Goal: Transaction & Acquisition: Purchase product/service

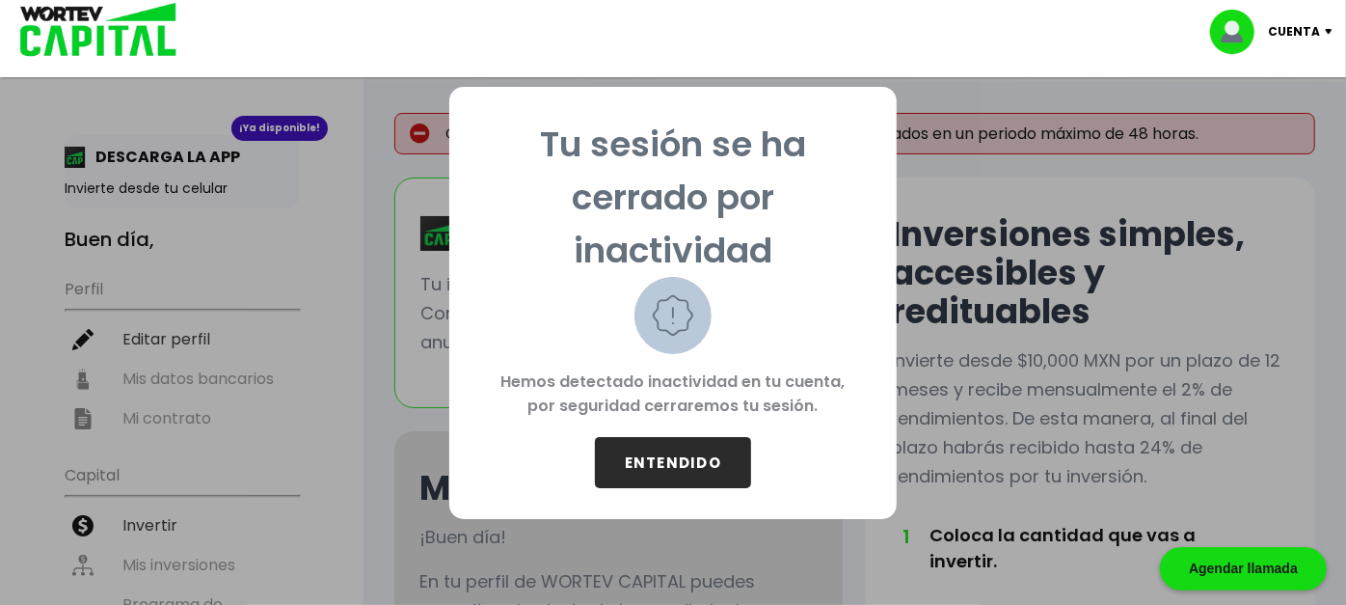
click at [683, 463] on button "ENTENDIDO" at bounding box center [673, 462] width 156 height 51
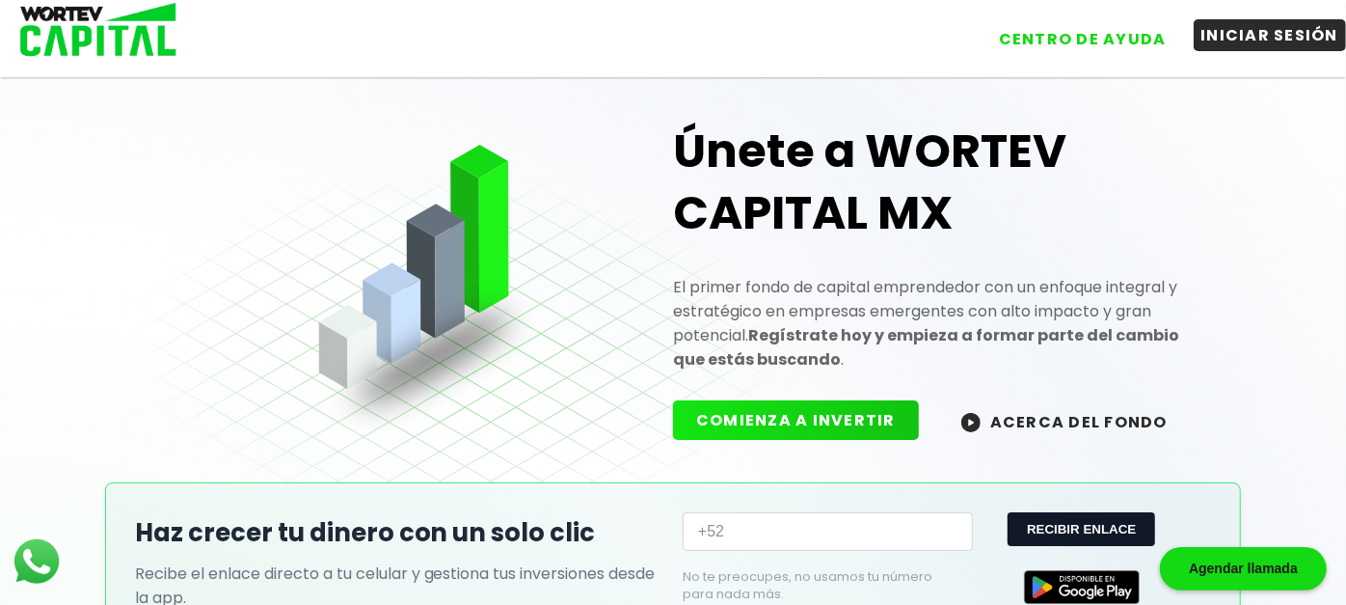
click at [1257, 29] on button "INICIAR SESIÓN" at bounding box center [1270, 35] width 153 height 32
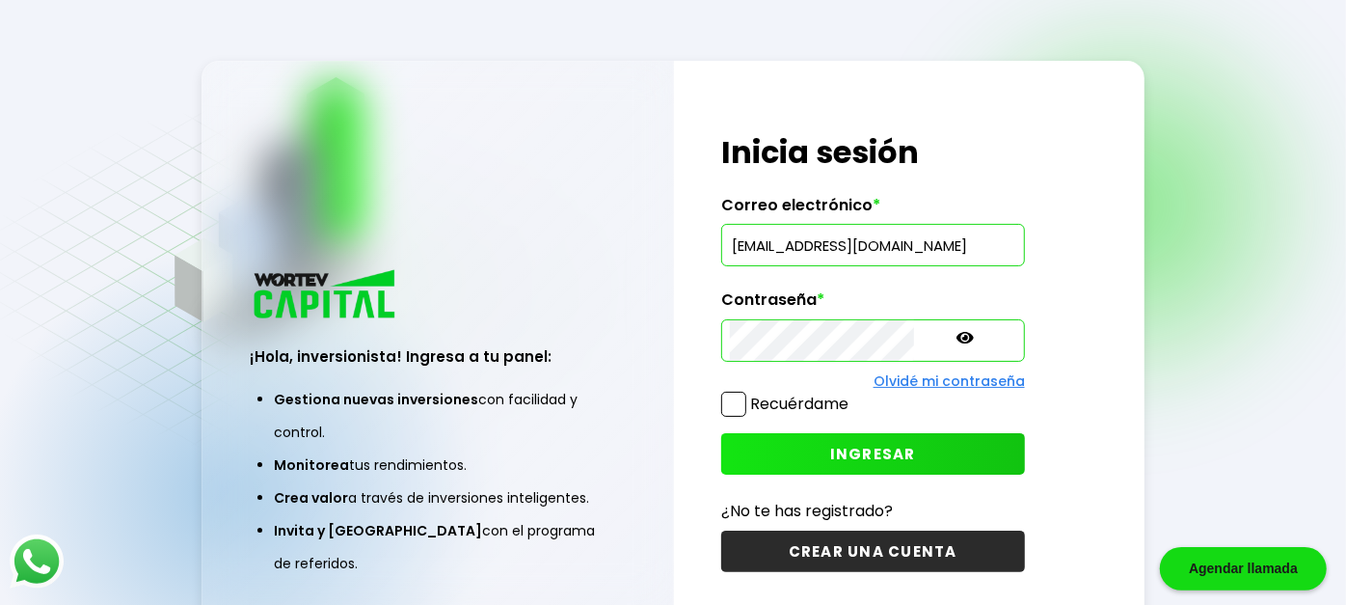
click at [1257, 29] on div "Regresar ¡Hola, inversionista! Ingresa a tu panel: Gestiona nuevas inversiones …" at bounding box center [673, 350] width 1346 height 701
click at [911, 248] on input "[EMAIL_ADDRESS][DOMAIN_NAME]" at bounding box center [873, 245] width 286 height 41
type input "r"
type input "cervantesado"
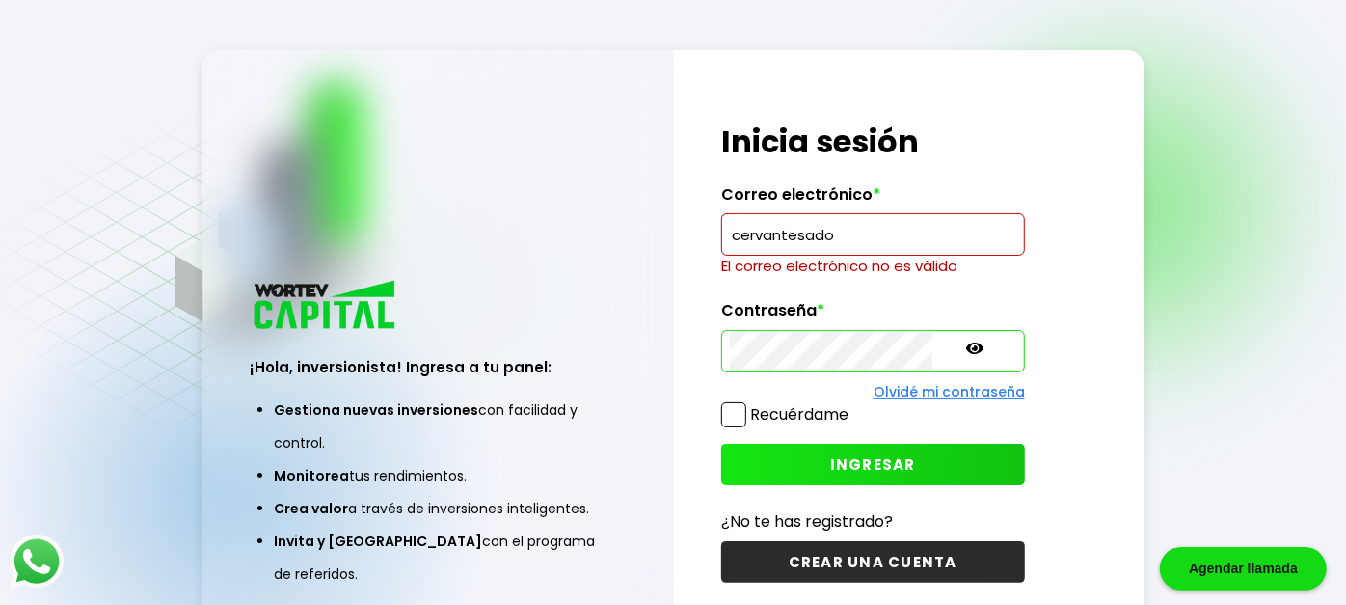
click at [966, 348] on icon at bounding box center [974, 348] width 17 height 12
click at [863, 564] on button "CREAR UNA CUENTA" at bounding box center [873, 561] width 304 height 41
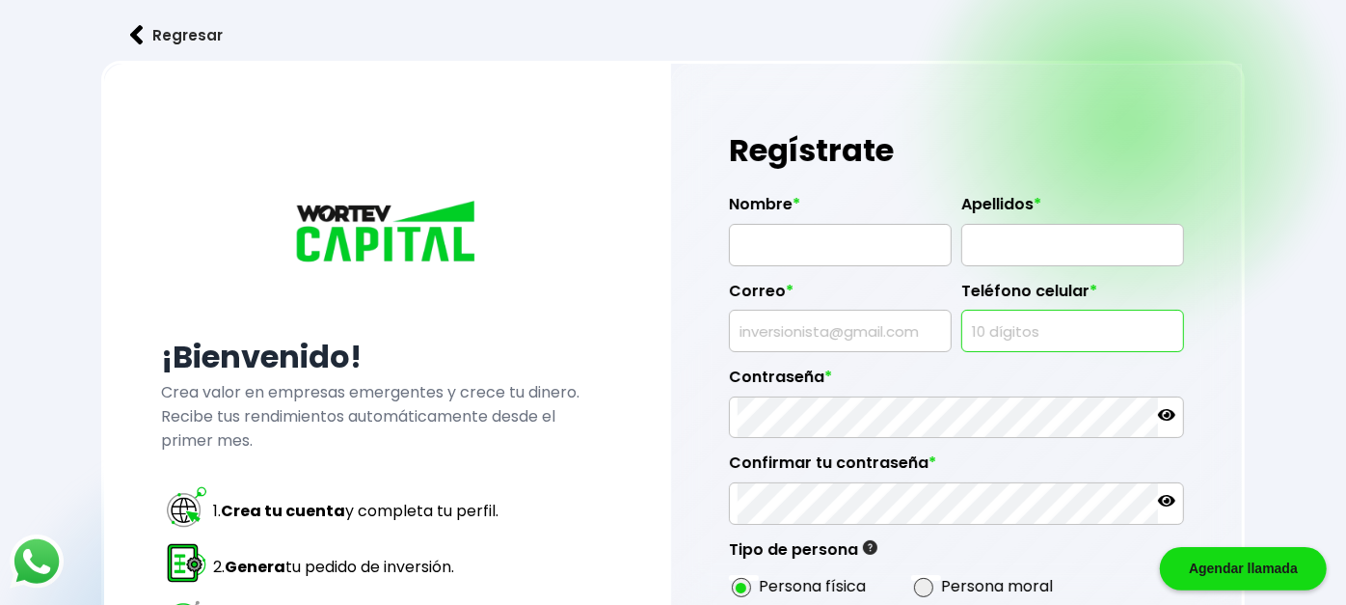
click at [1168, 317] on input "text" at bounding box center [1072, 331] width 205 height 41
click at [1275, 432] on div "Regresar ¡Bienvenido! Crea valor en empresas emergentes y crece tu dinero. Reci…" at bounding box center [673, 474] width 1346 height 949
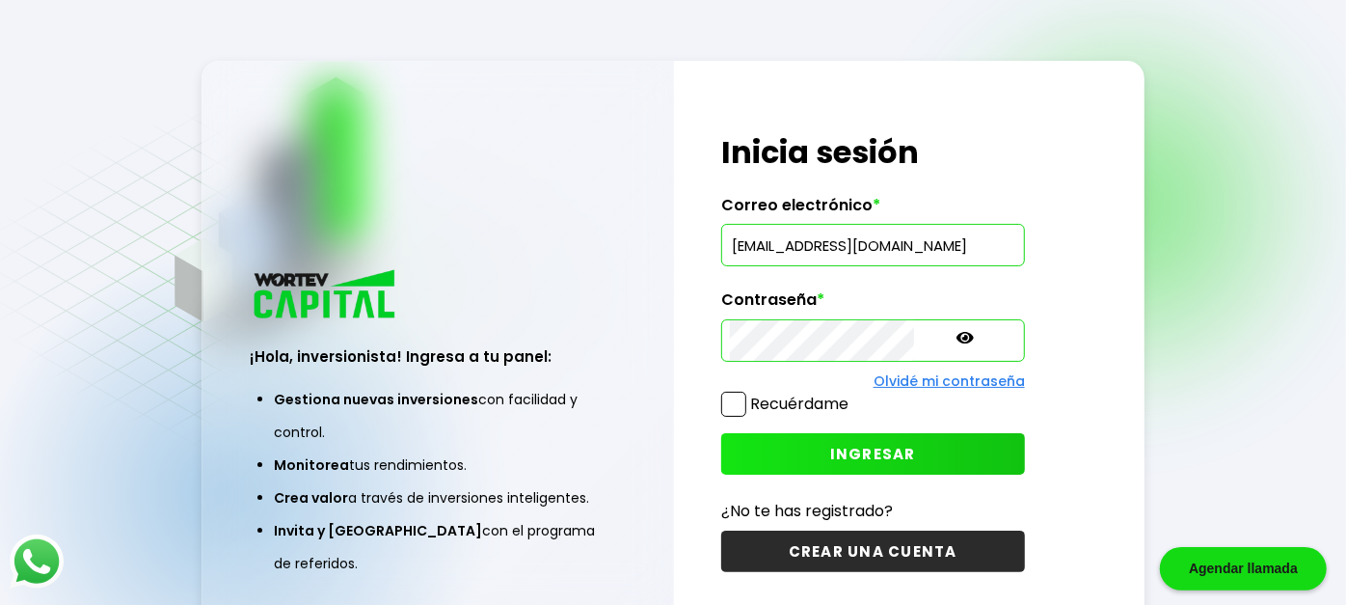
click at [914, 244] on input "[EMAIL_ADDRESS][DOMAIN_NAME]" at bounding box center [873, 245] width 286 height 41
type input "r"
type input "a"
type input "[EMAIL_ADDRESS][DOMAIN_NAME]"
click at [957, 333] on icon at bounding box center [965, 338] width 17 height 12
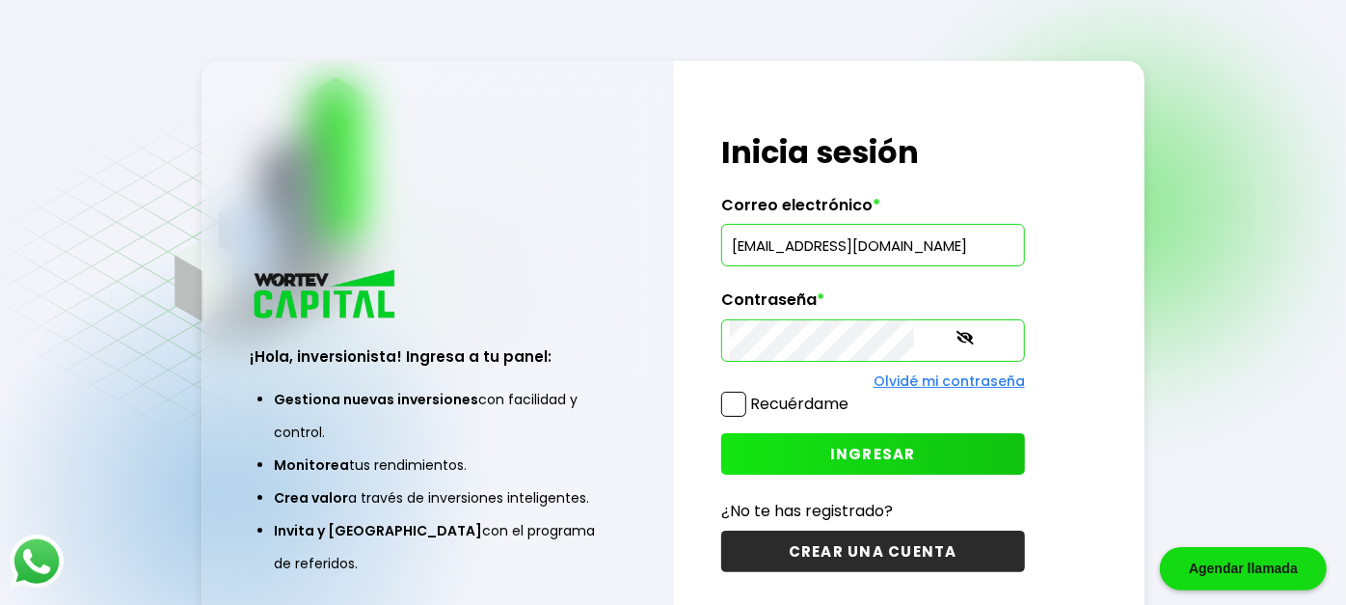
click at [868, 448] on span "INGRESAR" at bounding box center [873, 454] width 86 height 20
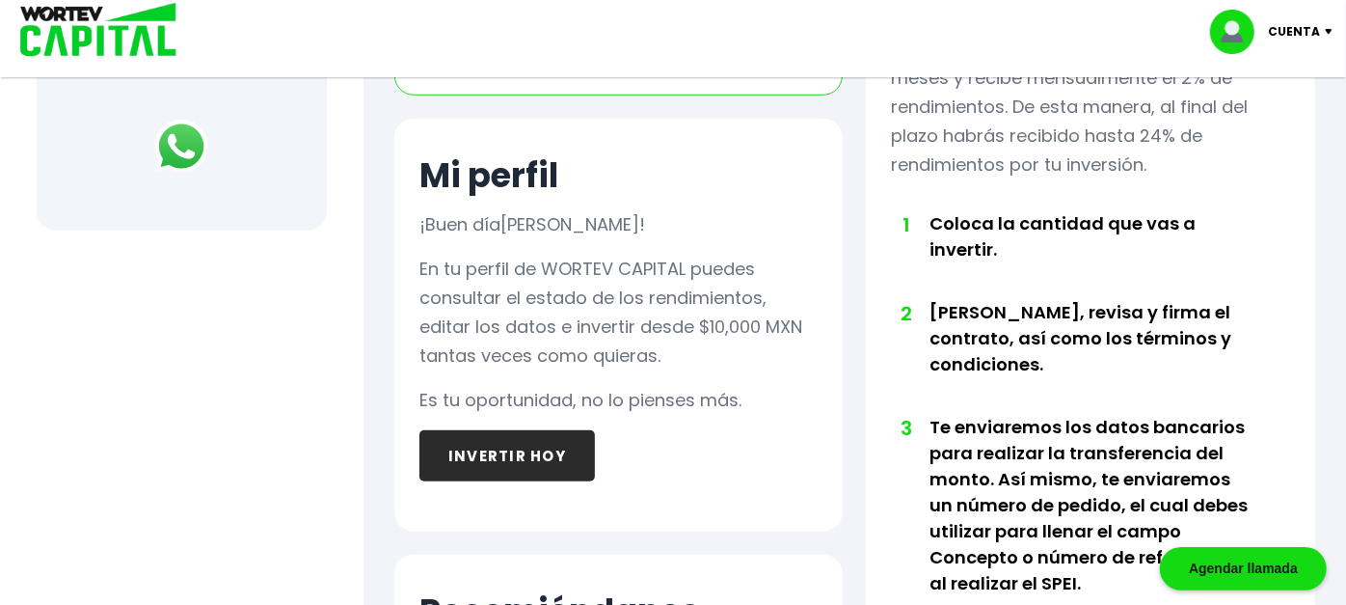
scroll to position [914, 0]
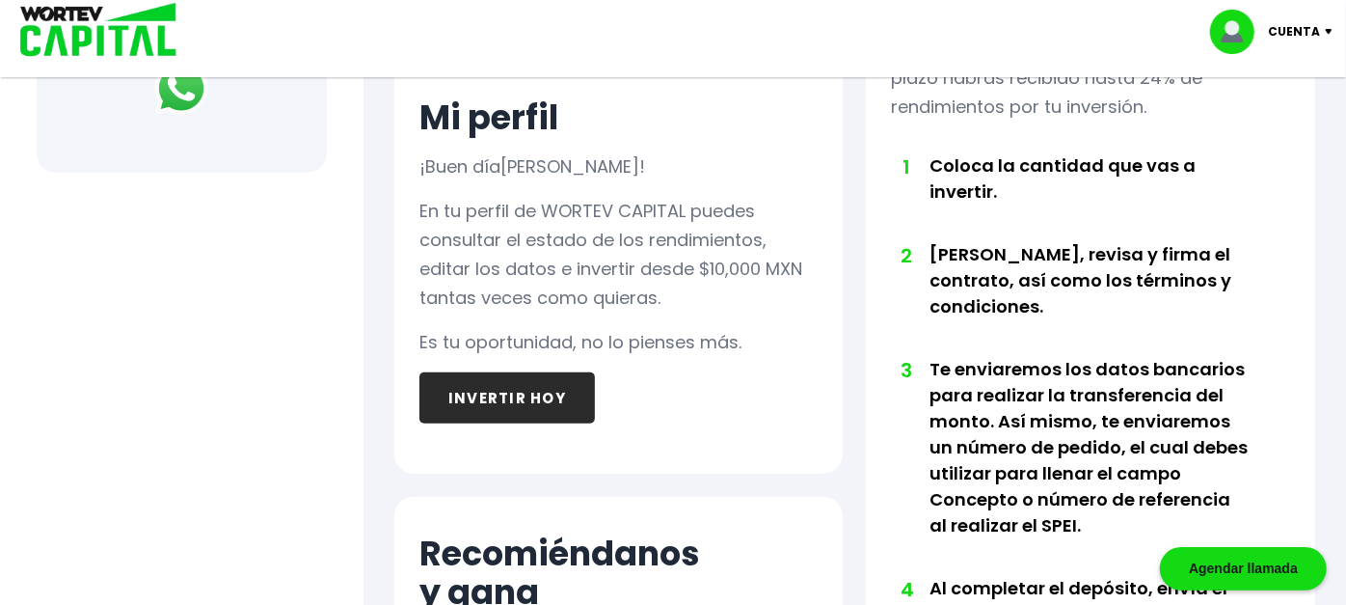
click at [527, 393] on button "INVERTIR HOY" at bounding box center [507, 397] width 176 height 51
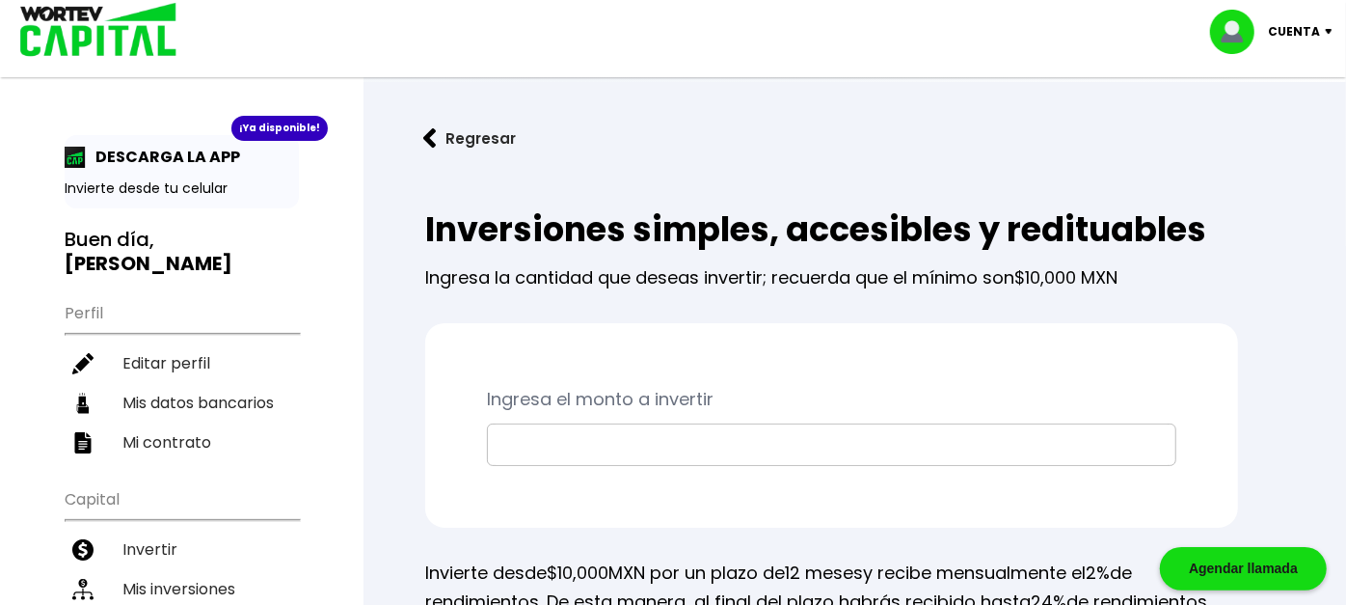
click at [561, 442] on input "text" at bounding box center [832, 444] width 672 height 41
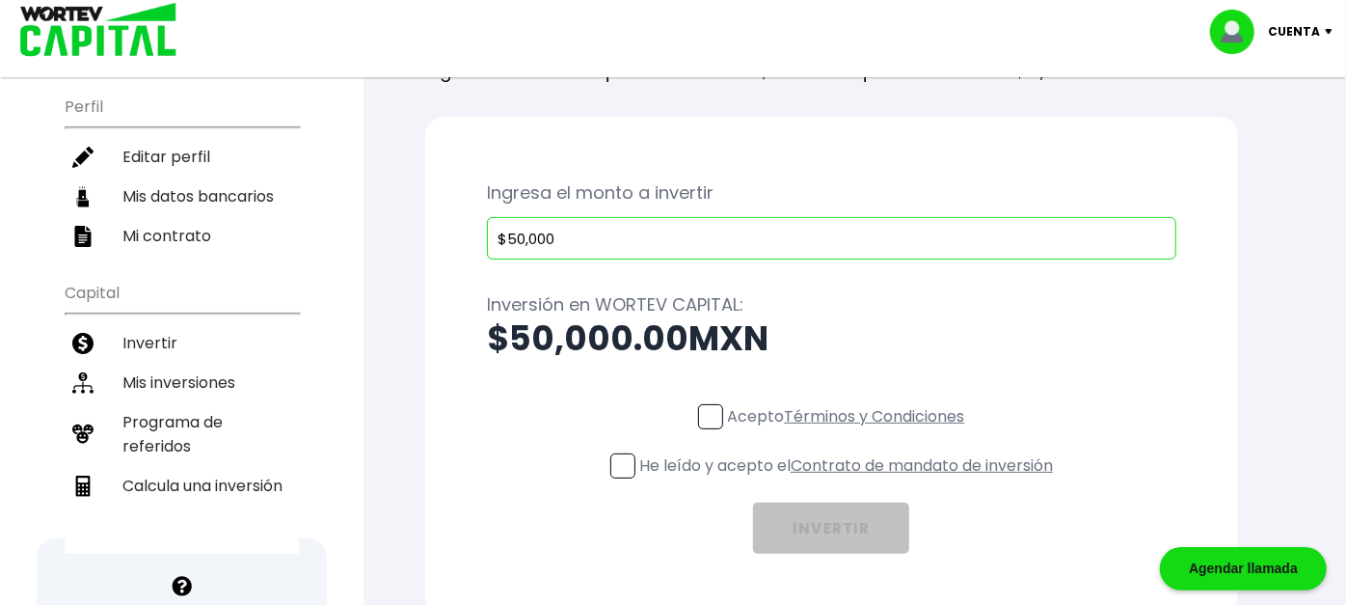
scroll to position [214, 0]
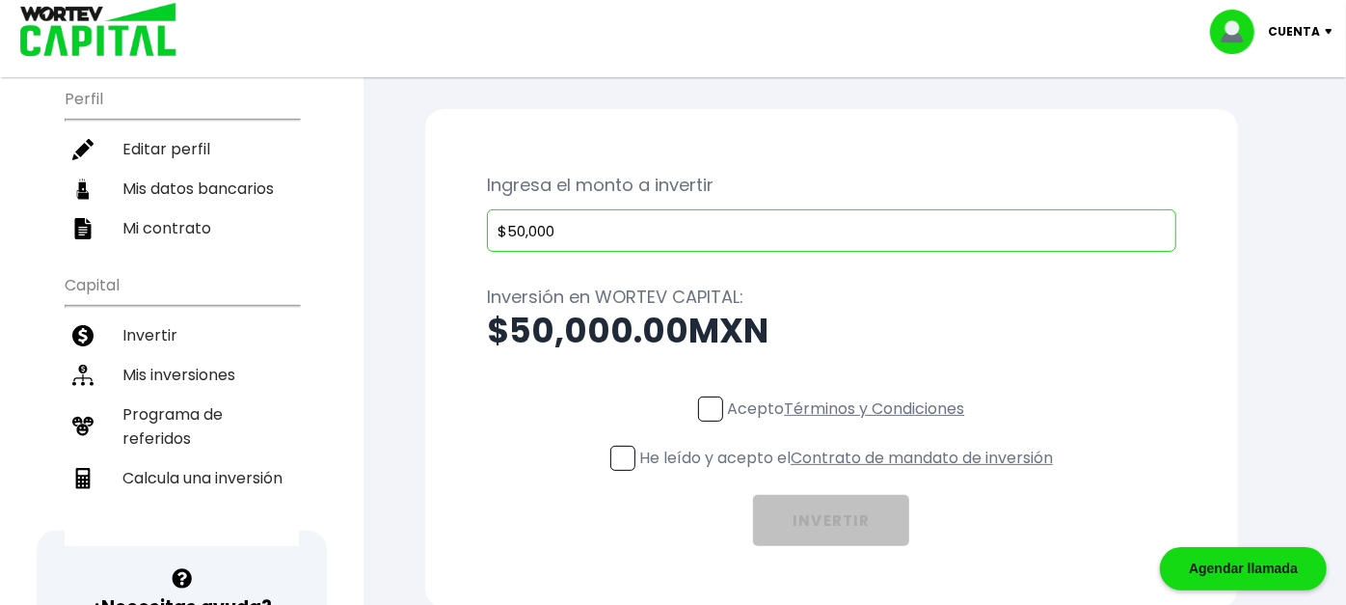
type input "$50,000"
click at [708, 408] on span at bounding box center [710, 408] width 25 height 25
click at [850, 423] on input "Acepto Términos y Condiciones" at bounding box center [850, 423] width 0 height 0
click at [619, 454] on span at bounding box center [622, 458] width 25 height 25
click at [850, 473] on input "He leído y acepto el Contrato de mandato de inversión" at bounding box center [850, 473] width 0 height 0
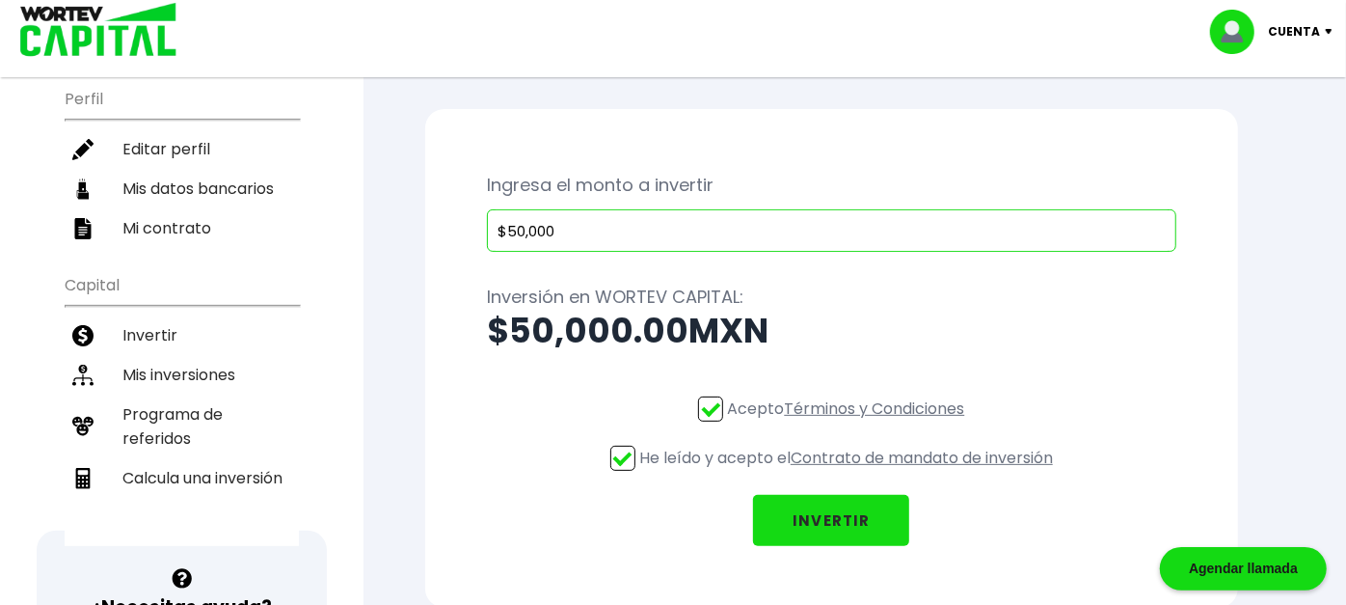
click at [853, 523] on button "INVERTIR" at bounding box center [831, 520] width 156 height 51
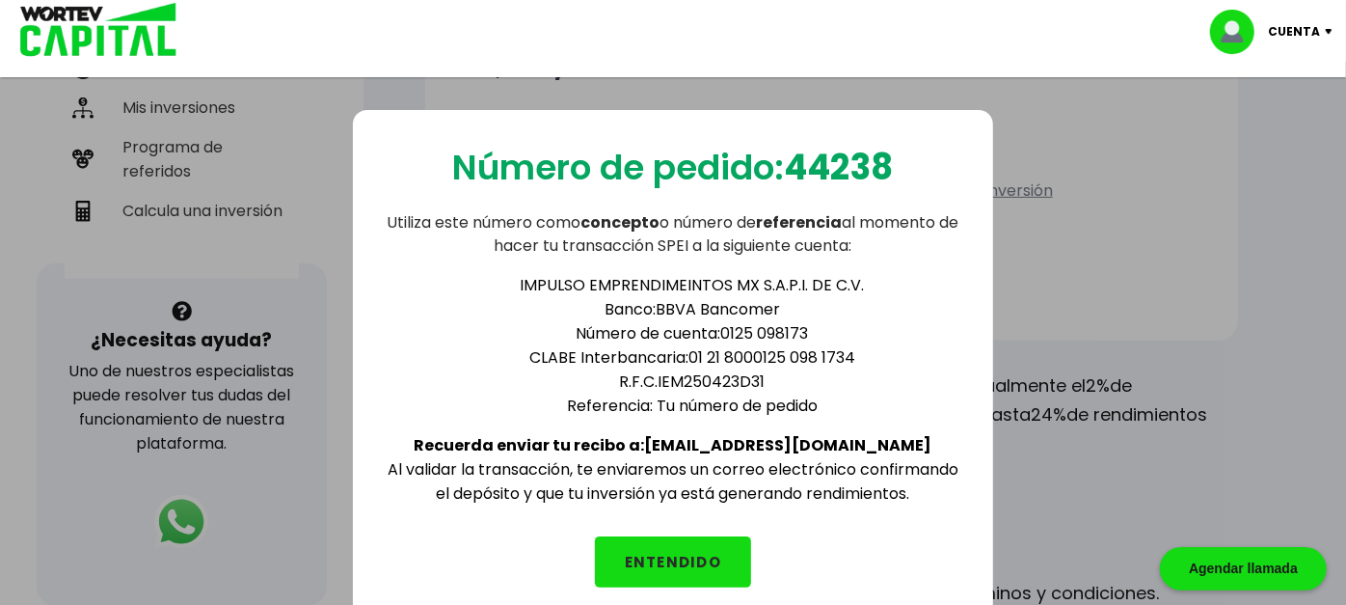
scroll to position [500, 0]
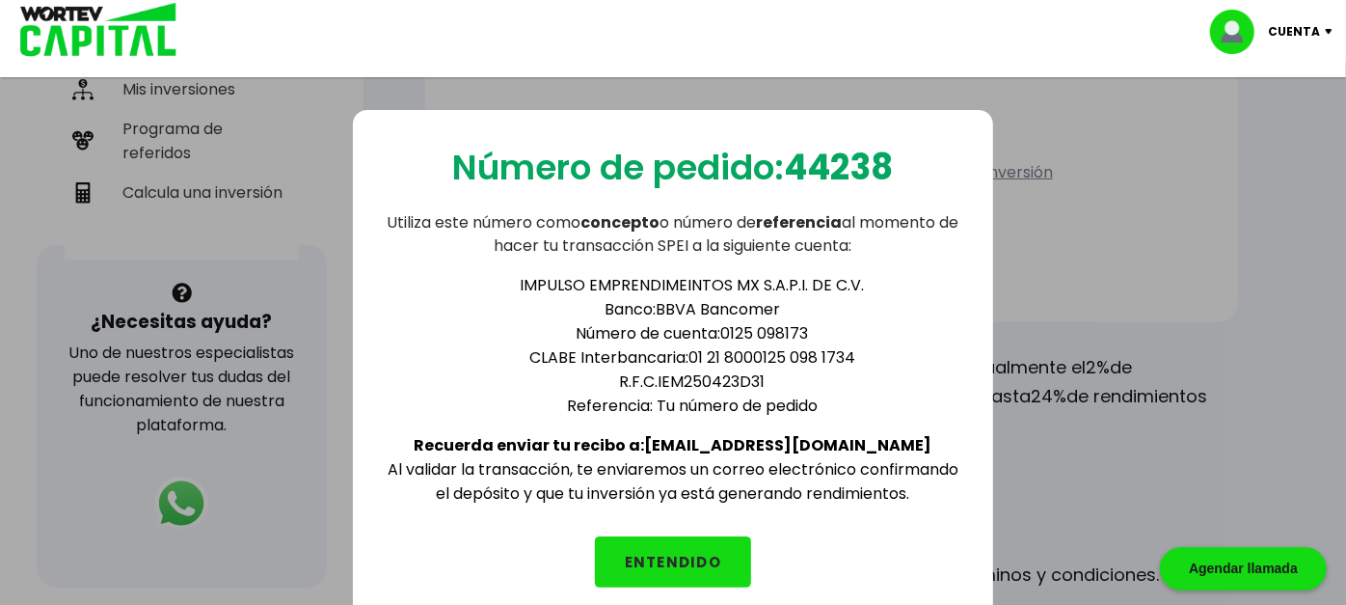
click at [671, 564] on button "ENTENDIDO" at bounding box center [673, 561] width 156 height 51
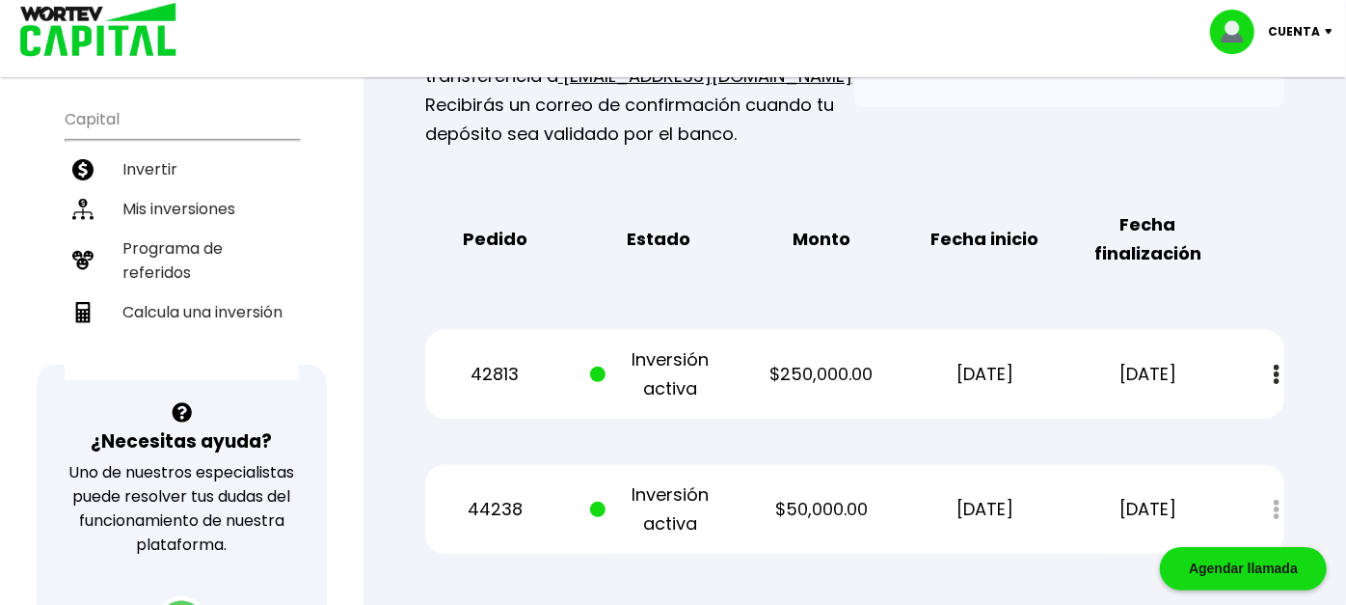
scroll to position [285, 0]
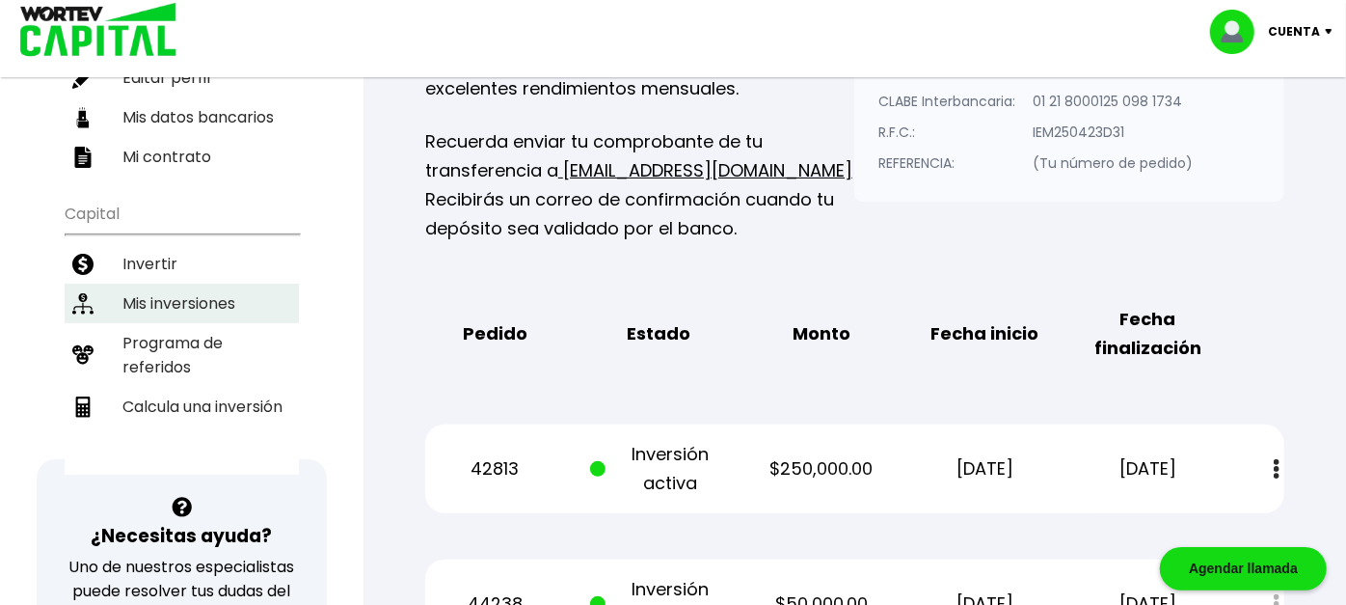
click at [209, 284] on li "Mis inversiones" at bounding box center [182, 304] width 234 height 40
click at [200, 284] on li "Mis inversiones" at bounding box center [182, 304] width 234 height 40
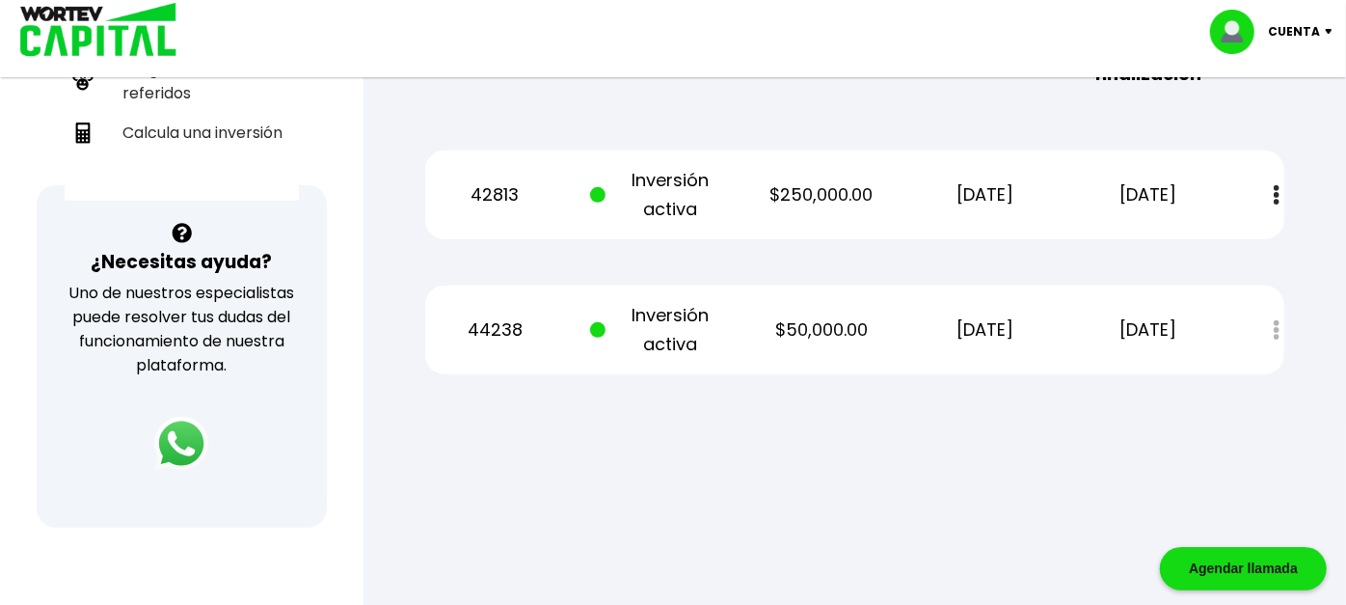
scroll to position [714, 0]
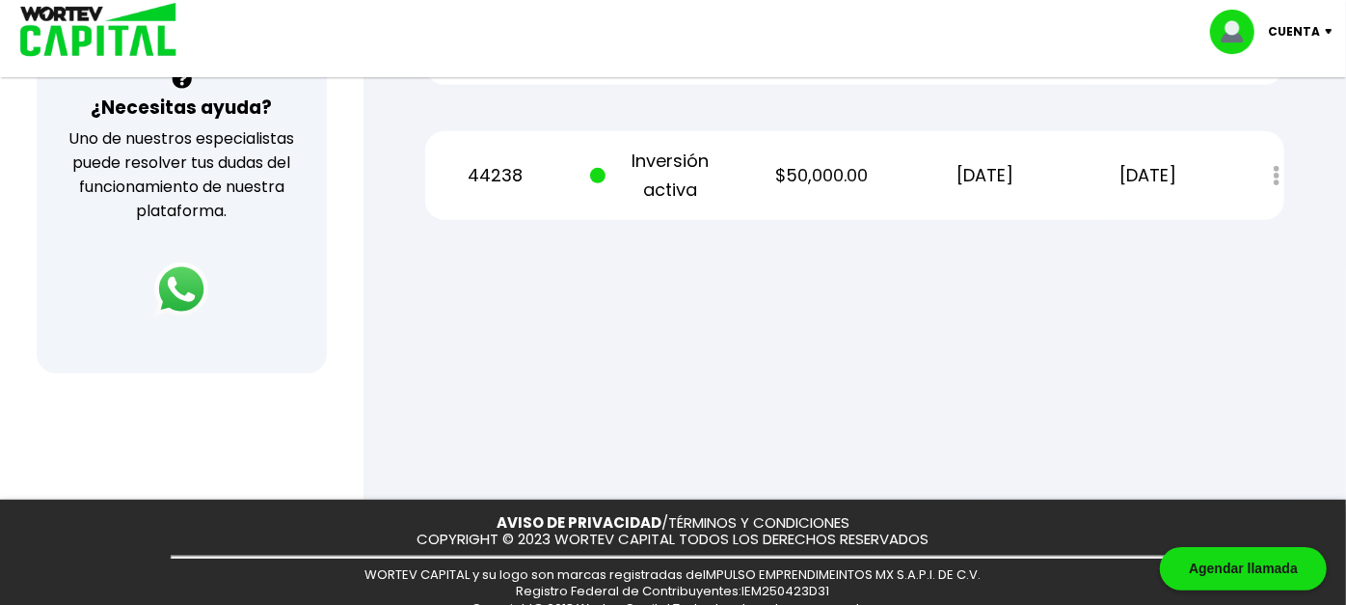
click at [488, 175] on p "44238" at bounding box center [495, 175] width 138 height 29
click at [1275, 168] on div "Estado de cuenta" at bounding box center [1262, 175] width 43 height 41
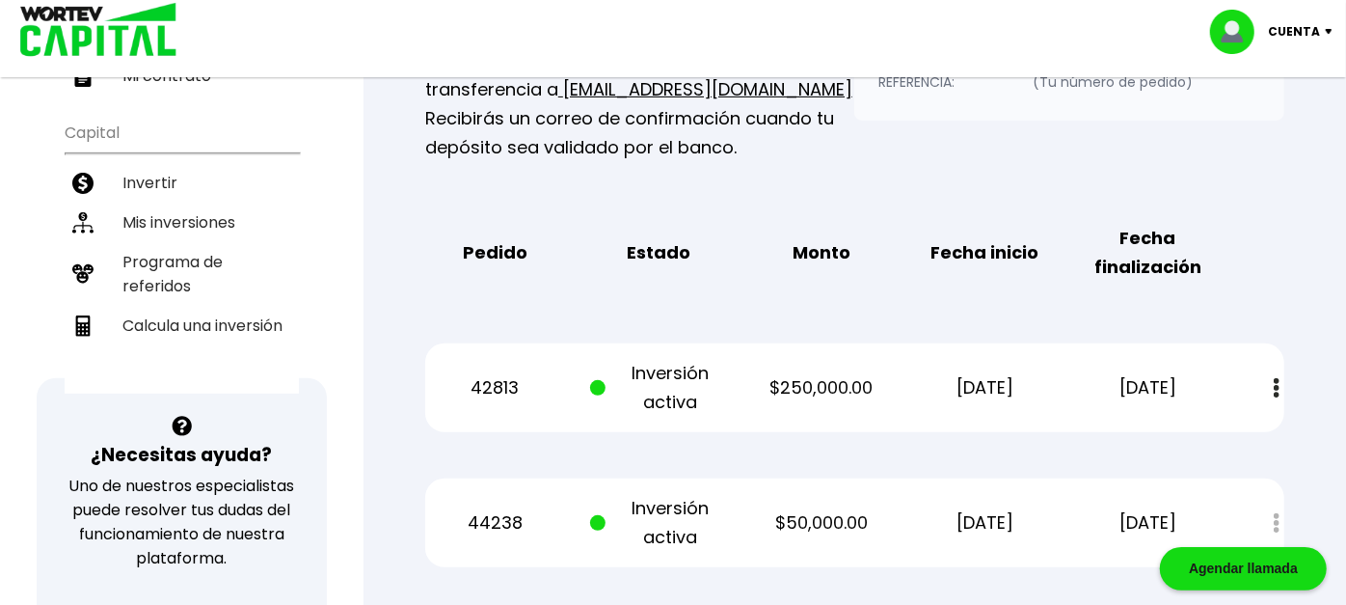
scroll to position [571, 0]
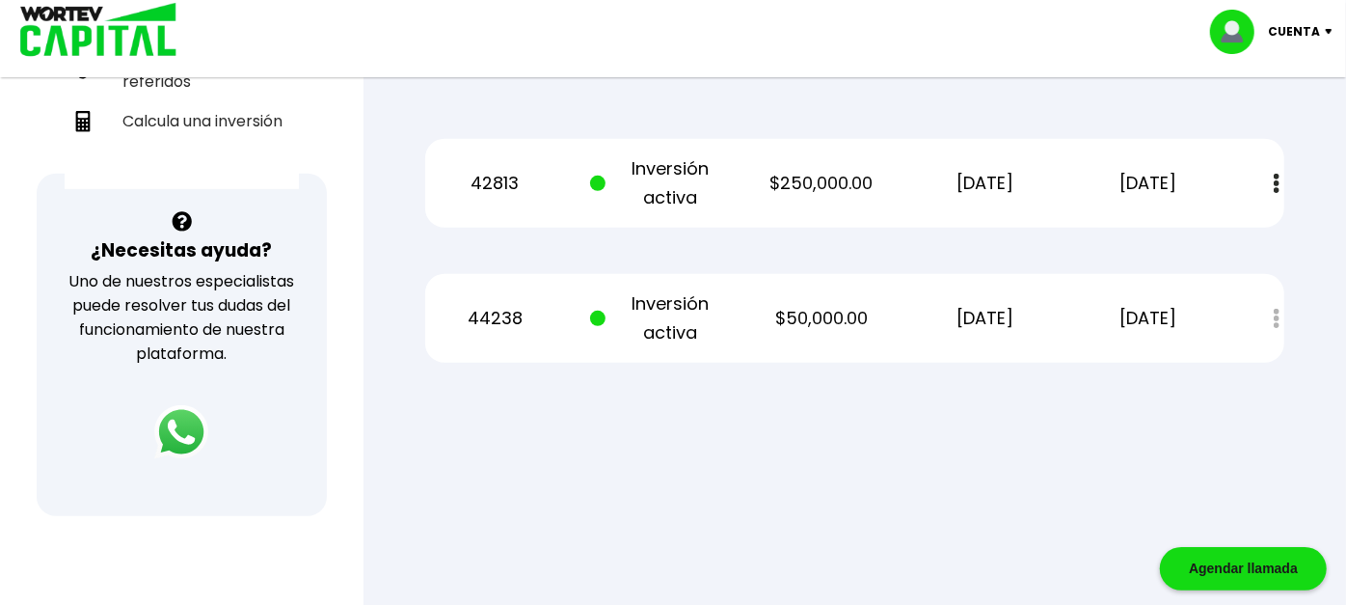
click at [1274, 311] on div "Estado de cuenta" at bounding box center [1262, 318] width 43 height 41
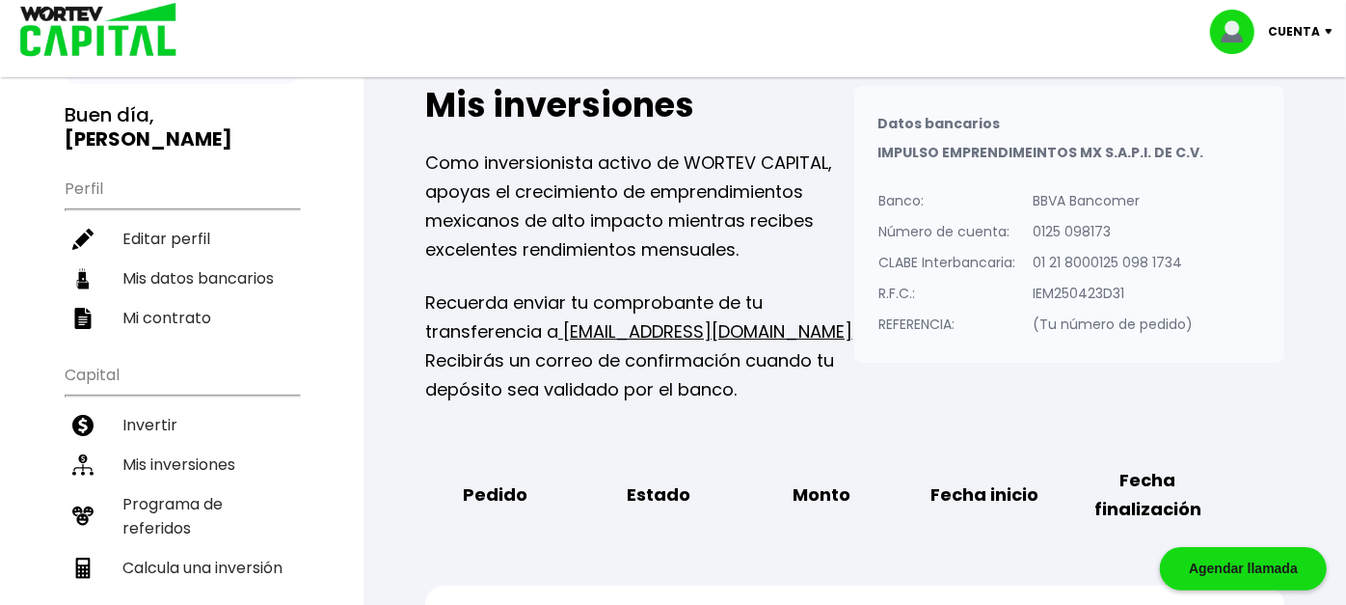
scroll to position [143, 0]
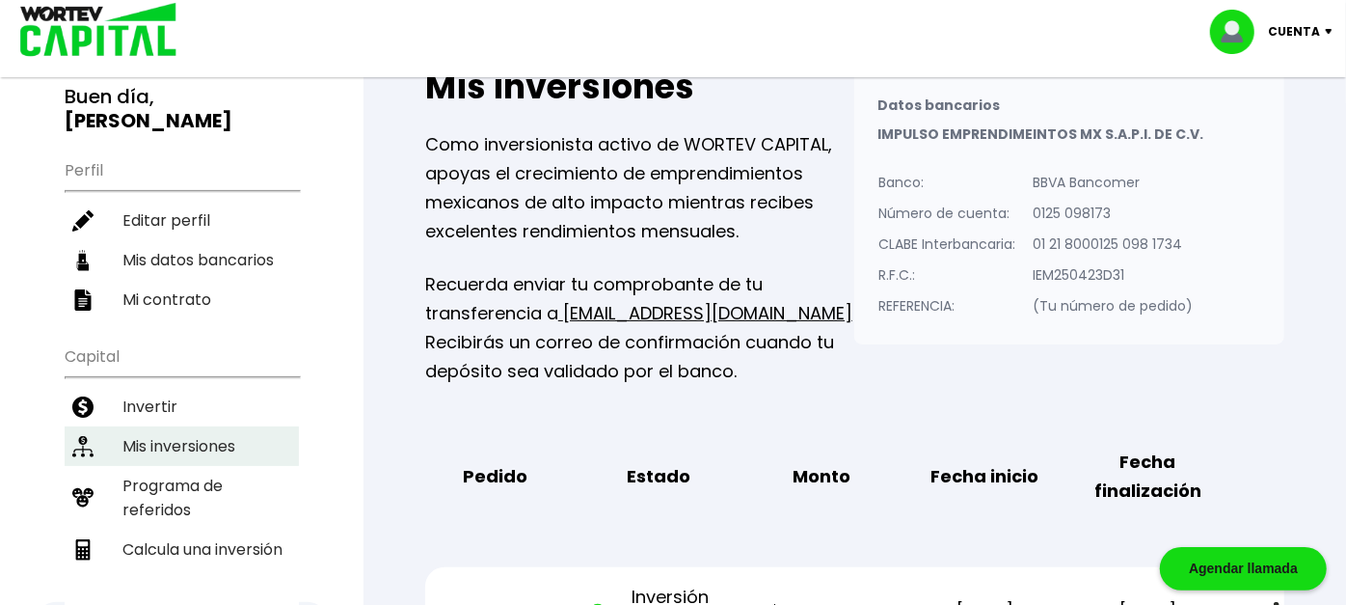
click at [180, 426] on li "Mis inversiones" at bounding box center [182, 446] width 234 height 40
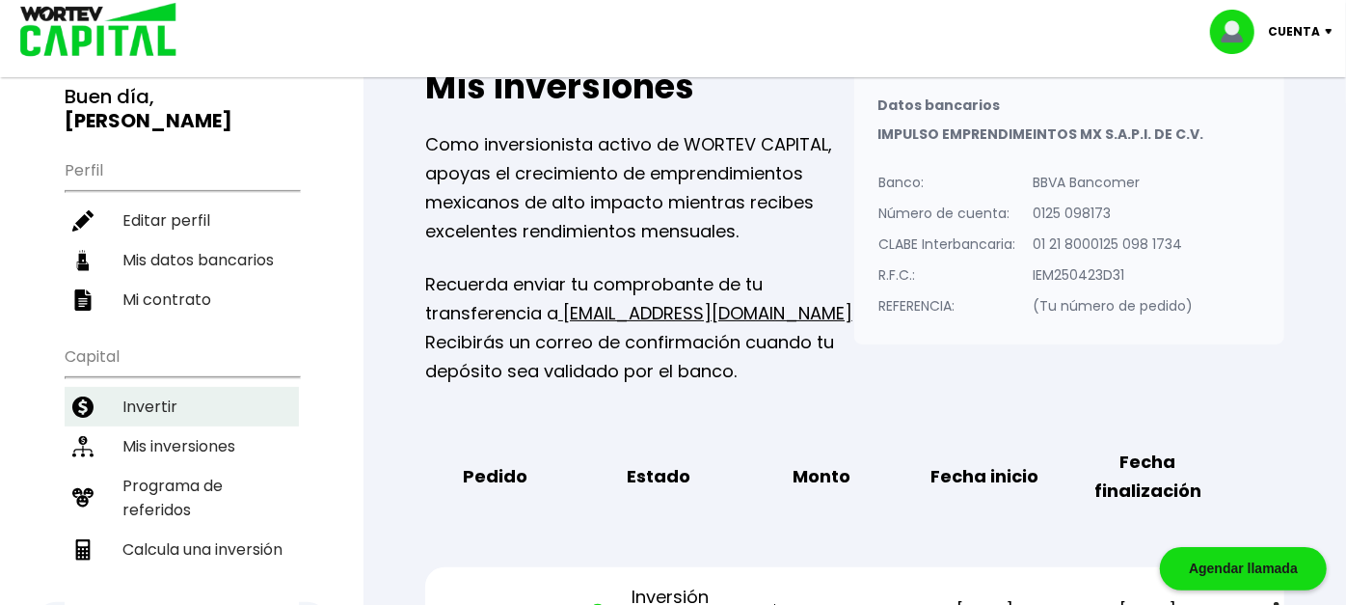
click at [154, 388] on li "Invertir" at bounding box center [182, 407] width 234 height 40
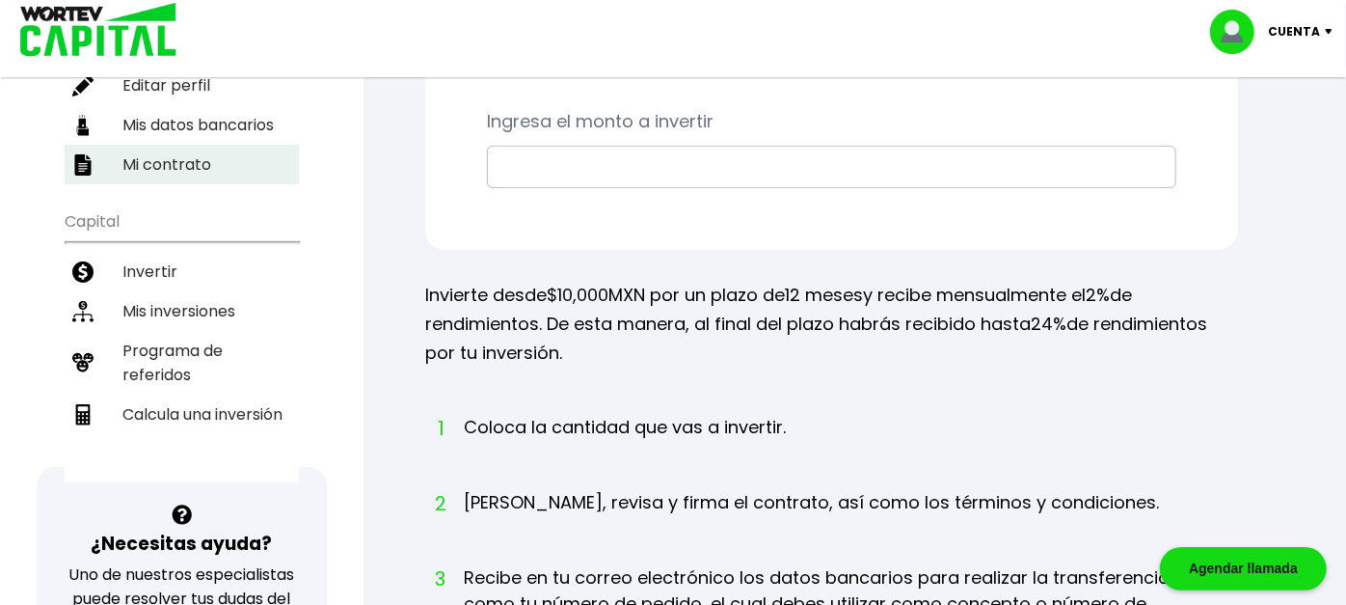
scroll to position [285, 0]
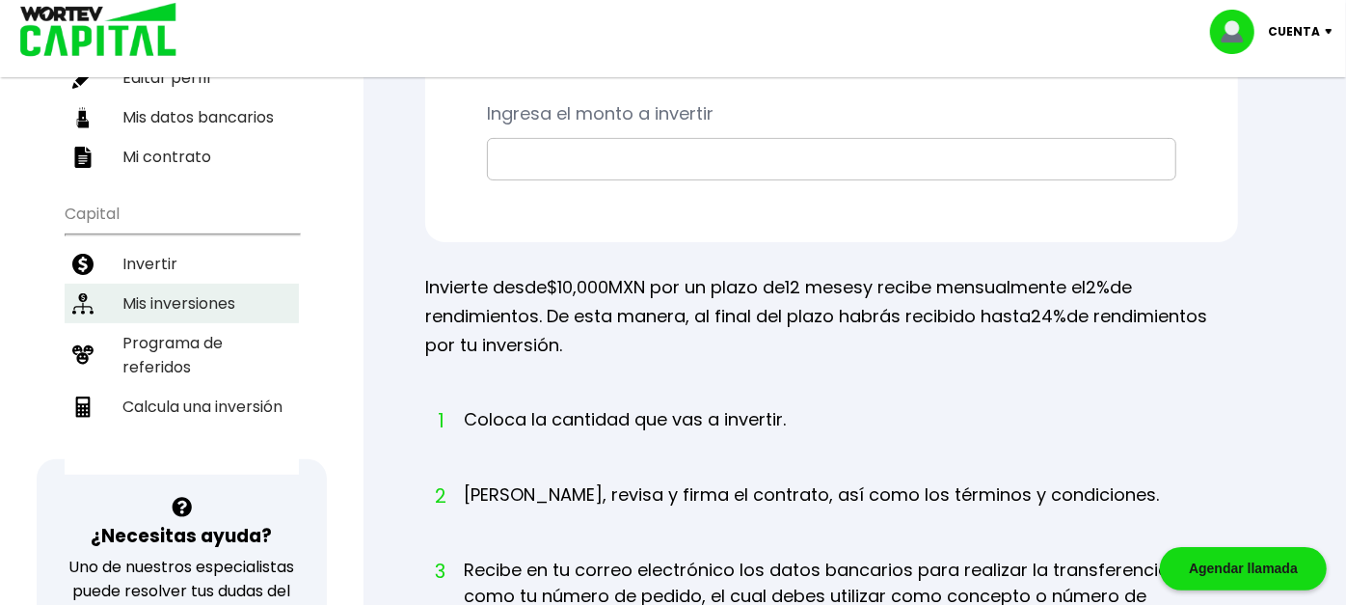
click at [166, 284] on li "Mis inversiones" at bounding box center [182, 304] width 234 height 40
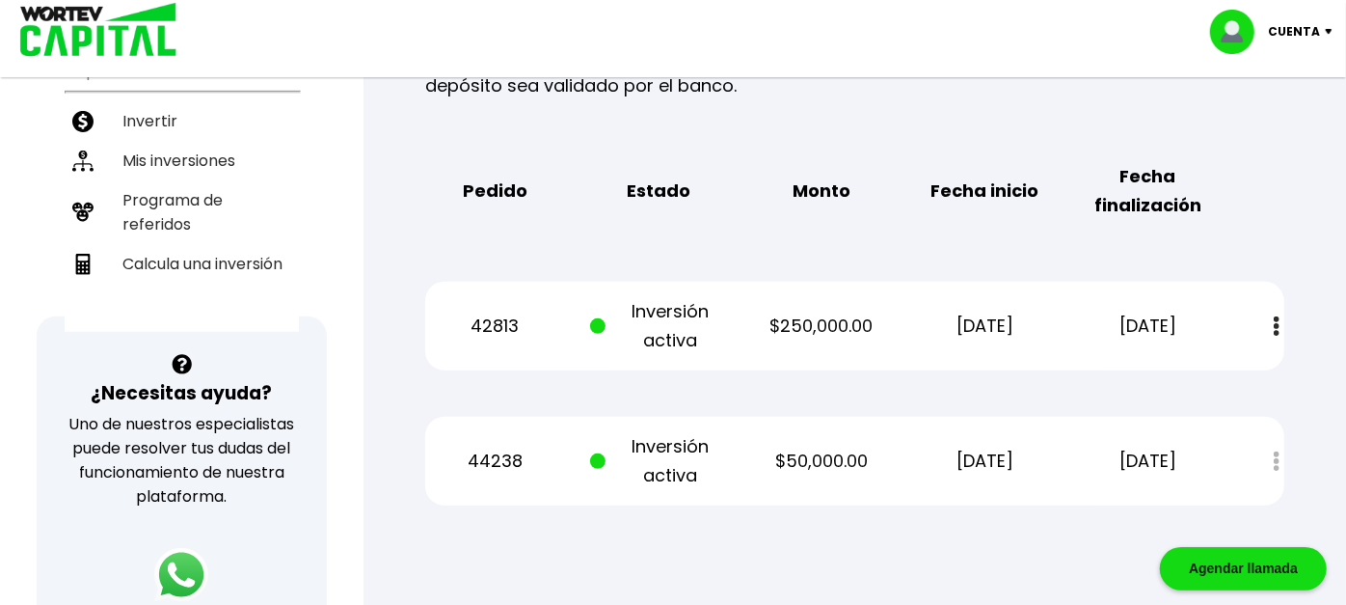
scroll to position [571, 0]
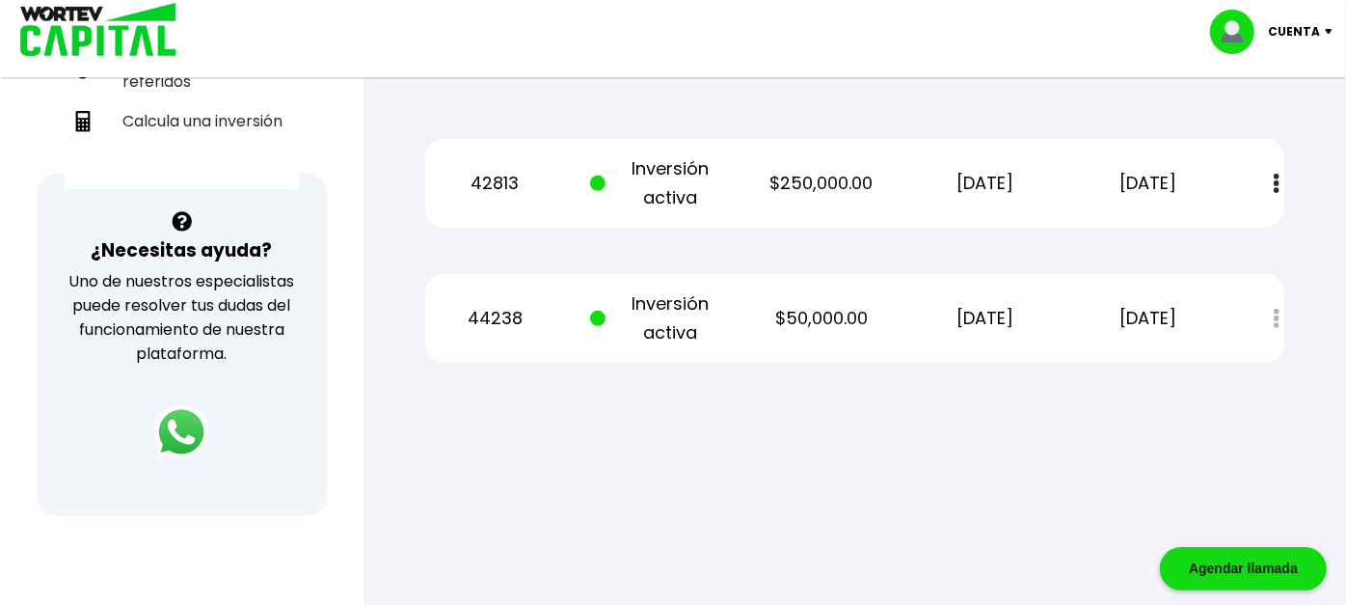
click at [1273, 314] on div "Estado de cuenta" at bounding box center [1262, 318] width 43 height 41
click at [1278, 309] on div "Estado de cuenta" at bounding box center [1262, 318] width 43 height 41
click at [1278, 177] on img at bounding box center [1277, 184] width 6 height 20
click at [1272, 313] on div "Estado de cuenta" at bounding box center [1262, 318] width 43 height 41
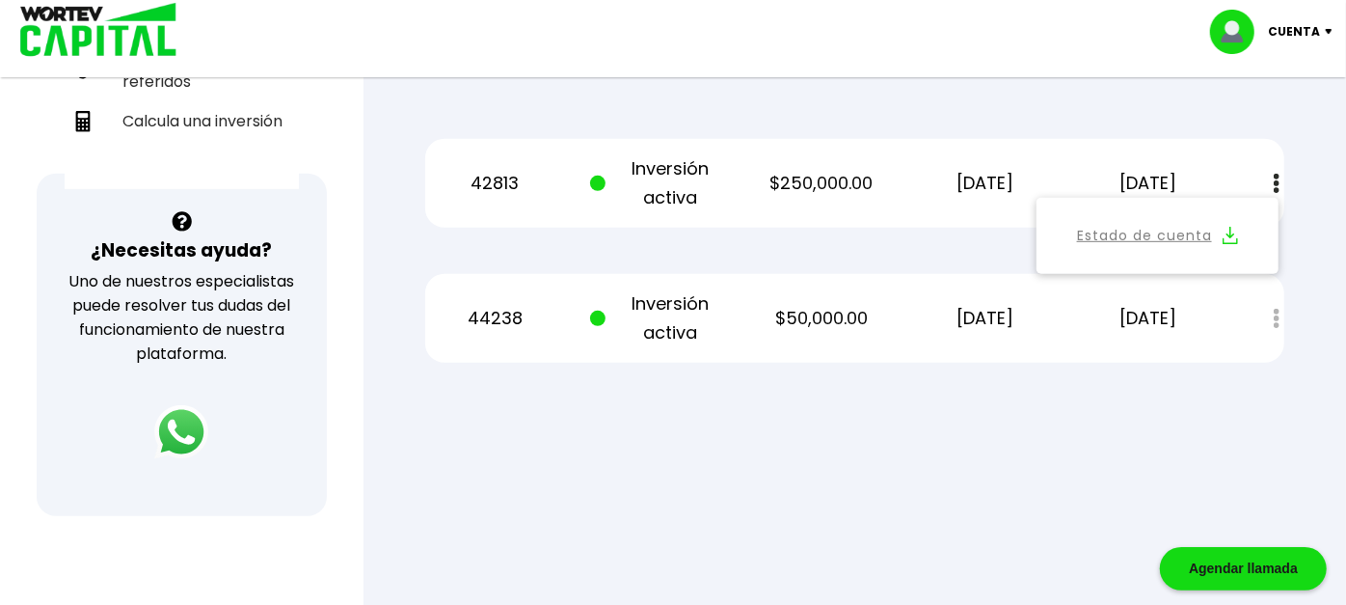
click at [1272, 313] on div "Estado de cuenta" at bounding box center [1262, 318] width 43 height 41
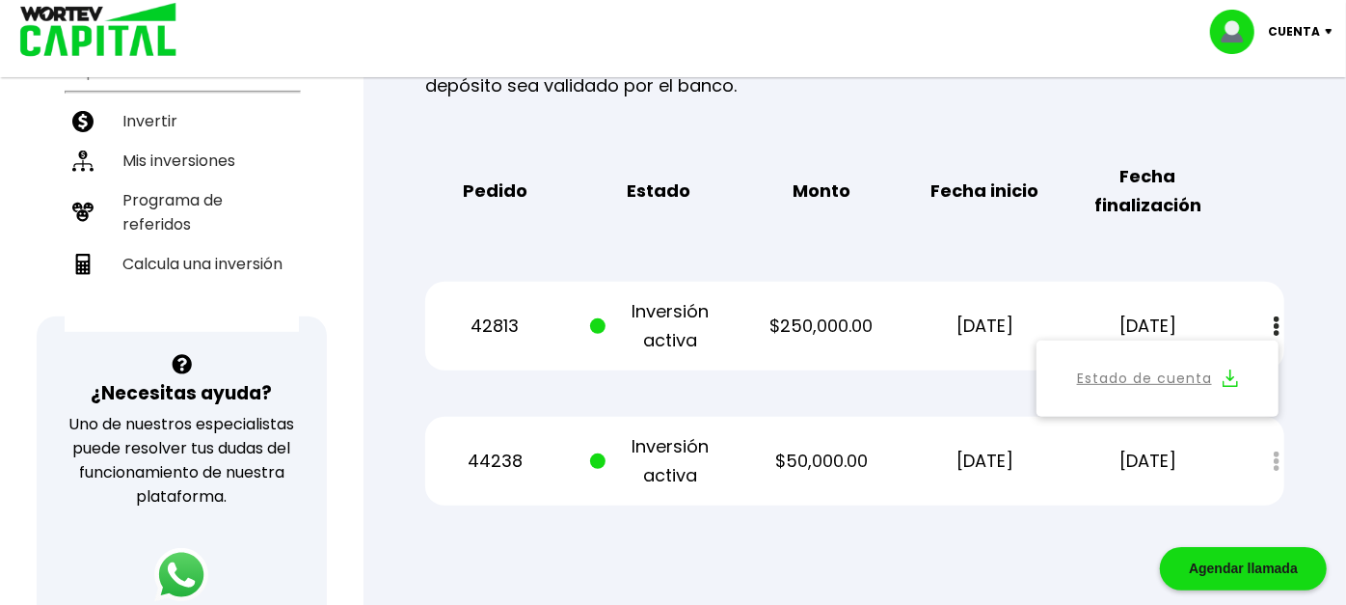
click at [806, 437] on div "44238 Inversión activa $50,000.00 [DATE] [DATE] Estado de cuenta" at bounding box center [854, 461] width 859 height 89
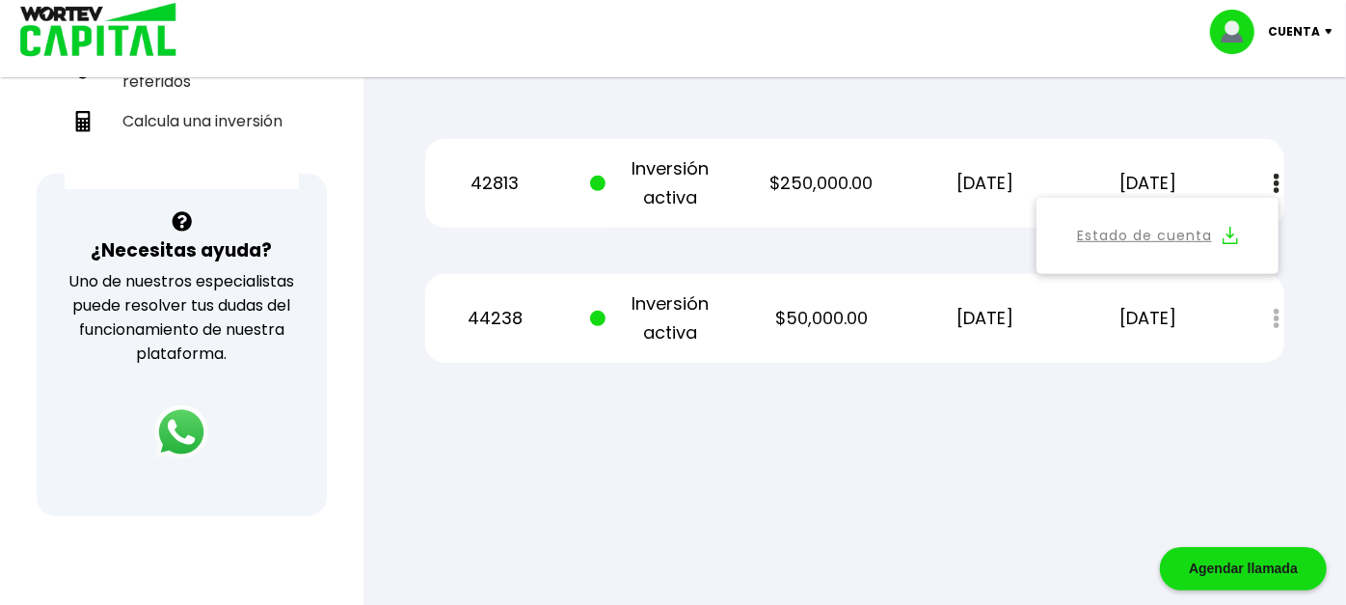
click at [1330, 30] on img at bounding box center [1333, 32] width 26 height 6
click at [1269, 126] on li "Cerrar sesión" at bounding box center [1274, 129] width 154 height 40
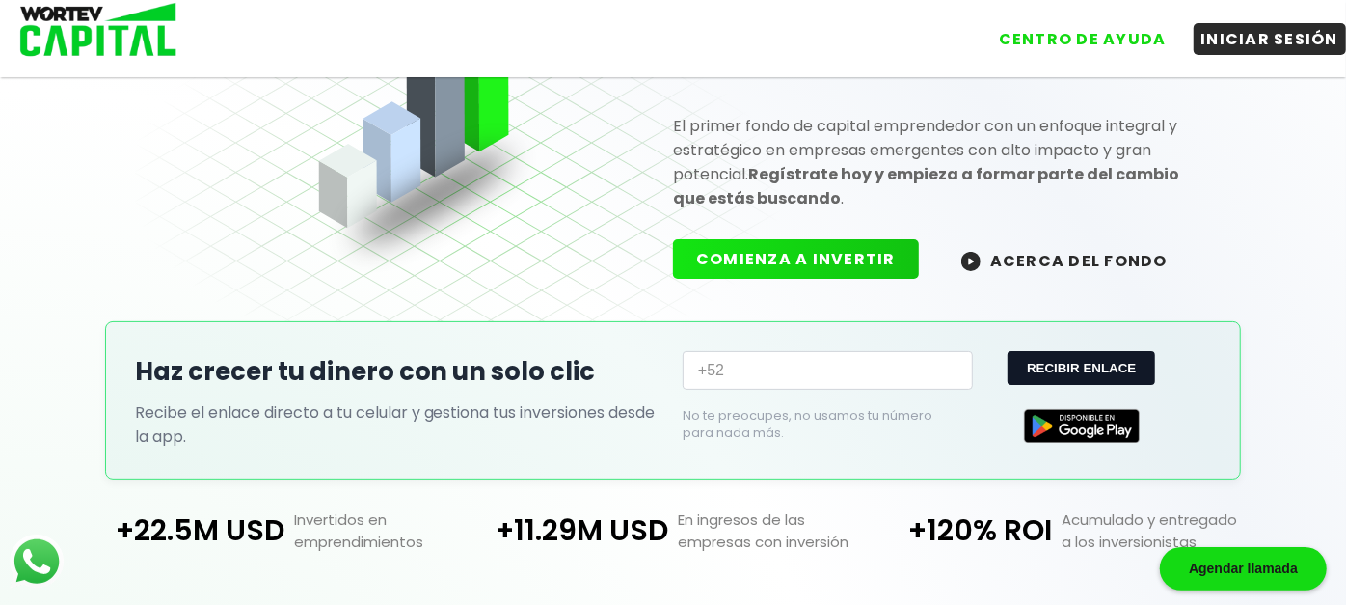
scroll to position [526, 0]
